Goal: Information Seeking & Learning: Learn about a topic

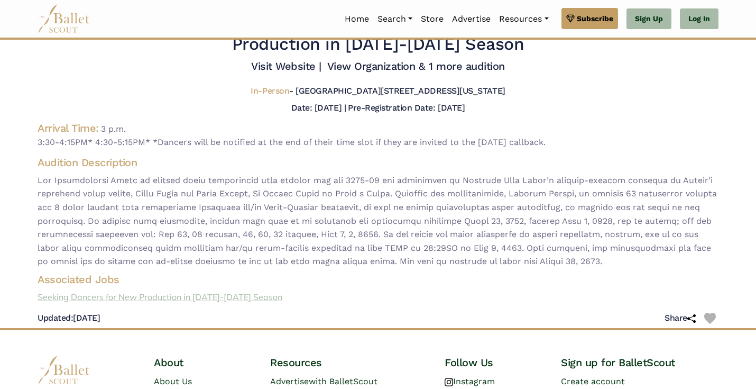
scroll to position [27, 0]
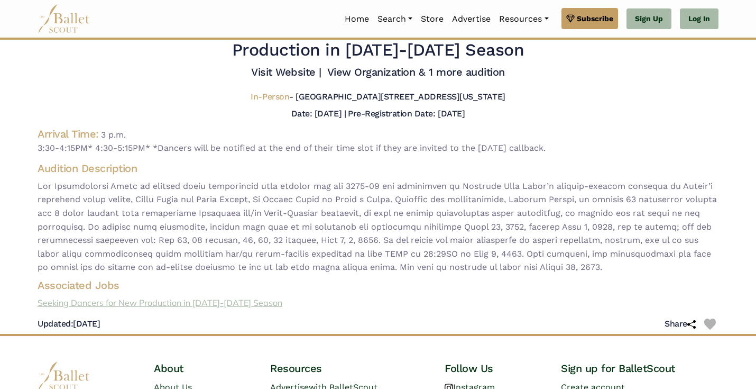
click at [228, 301] on link "Seeking Dancers for New Production in [DATE]-[DATE] Season" at bounding box center [378, 303] width 698 height 14
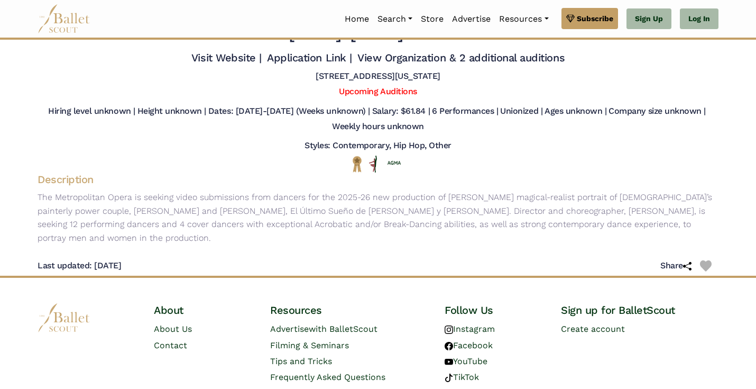
scroll to position [40, 0]
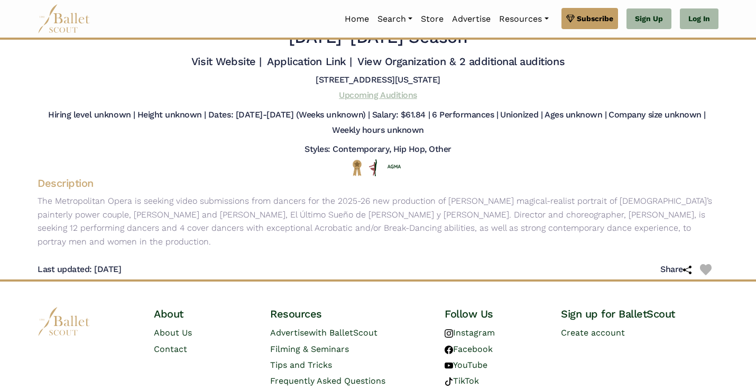
click at [395, 95] on link "Upcoming Auditions" at bounding box center [378, 95] width 78 height 10
